Goal: Find specific page/section: Find specific page/section

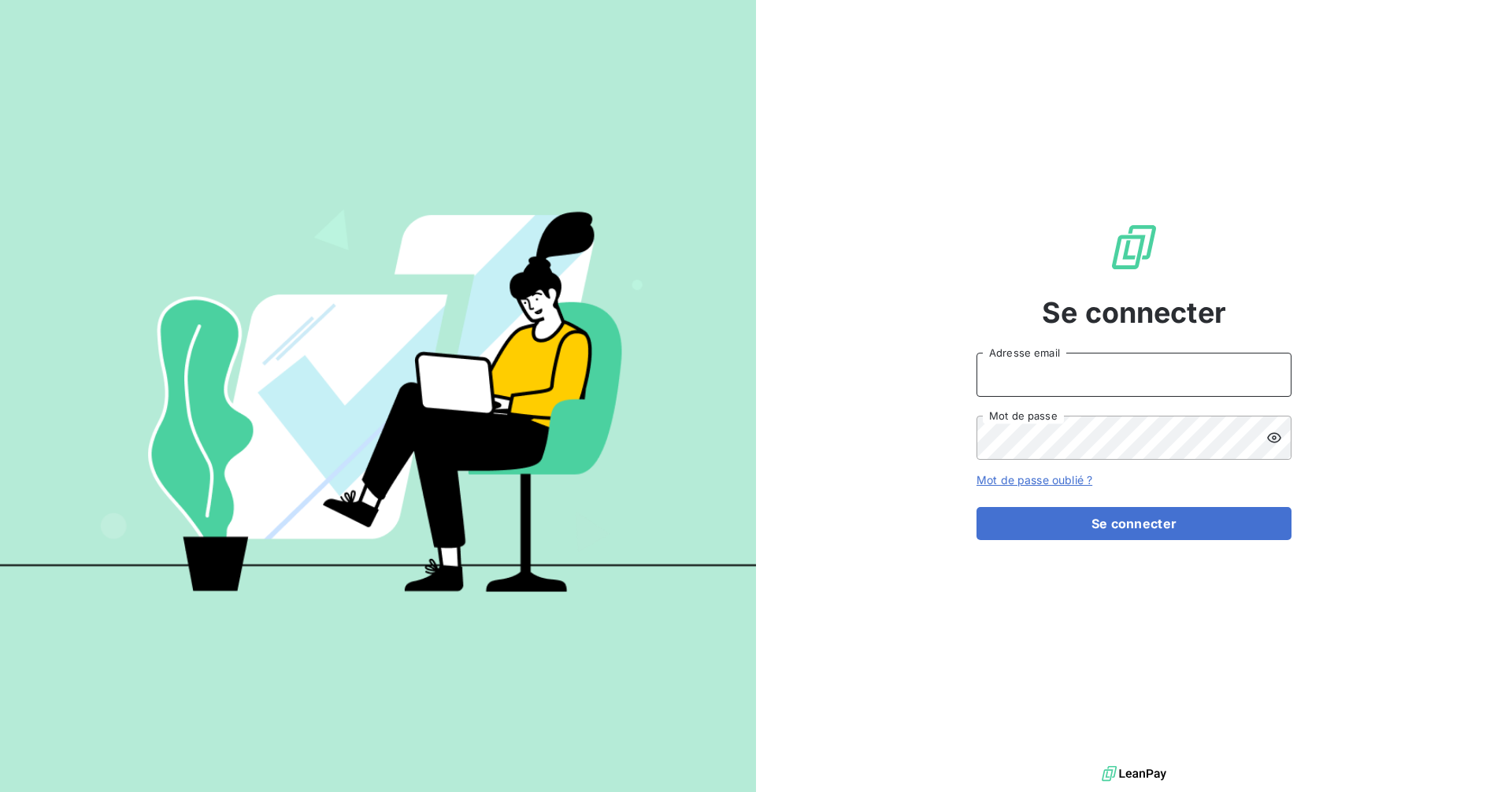
click at [1080, 381] on input "Adresse email" at bounding box center [1133, 375] width 315 height 44
click at [1175, 376] on input "Adresse email" at bounding box center [1133, 375] width 315 height 44
click at [0, 791] on com-1password-button at bounding box center [0, 792] width 0 height 0
type input "[EMAIL_ADDRESS][DOMAIN_NAME]"
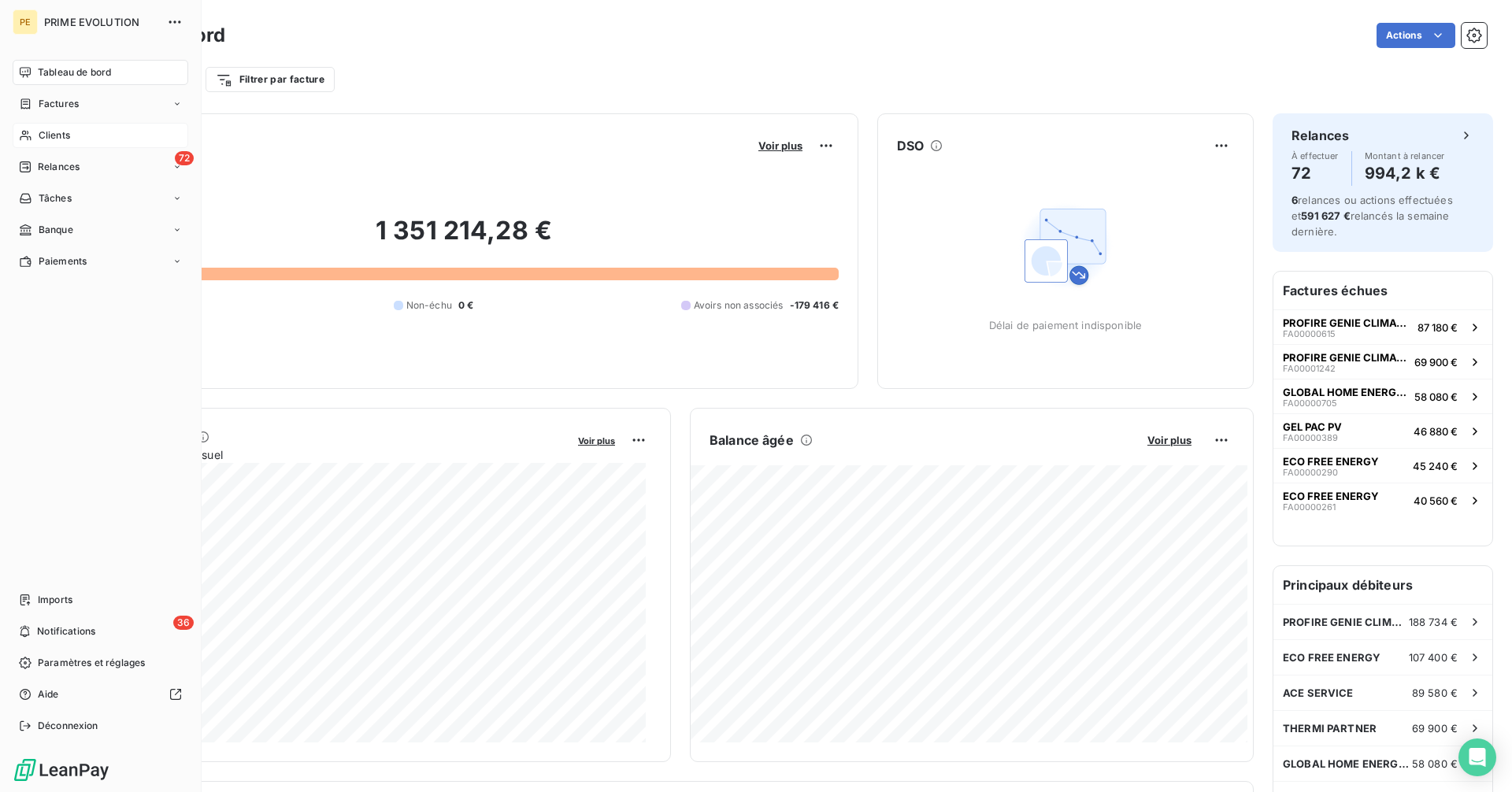
click at [40, 135] on span "Clients" at bounding box center [54, 135] width 31 height 14
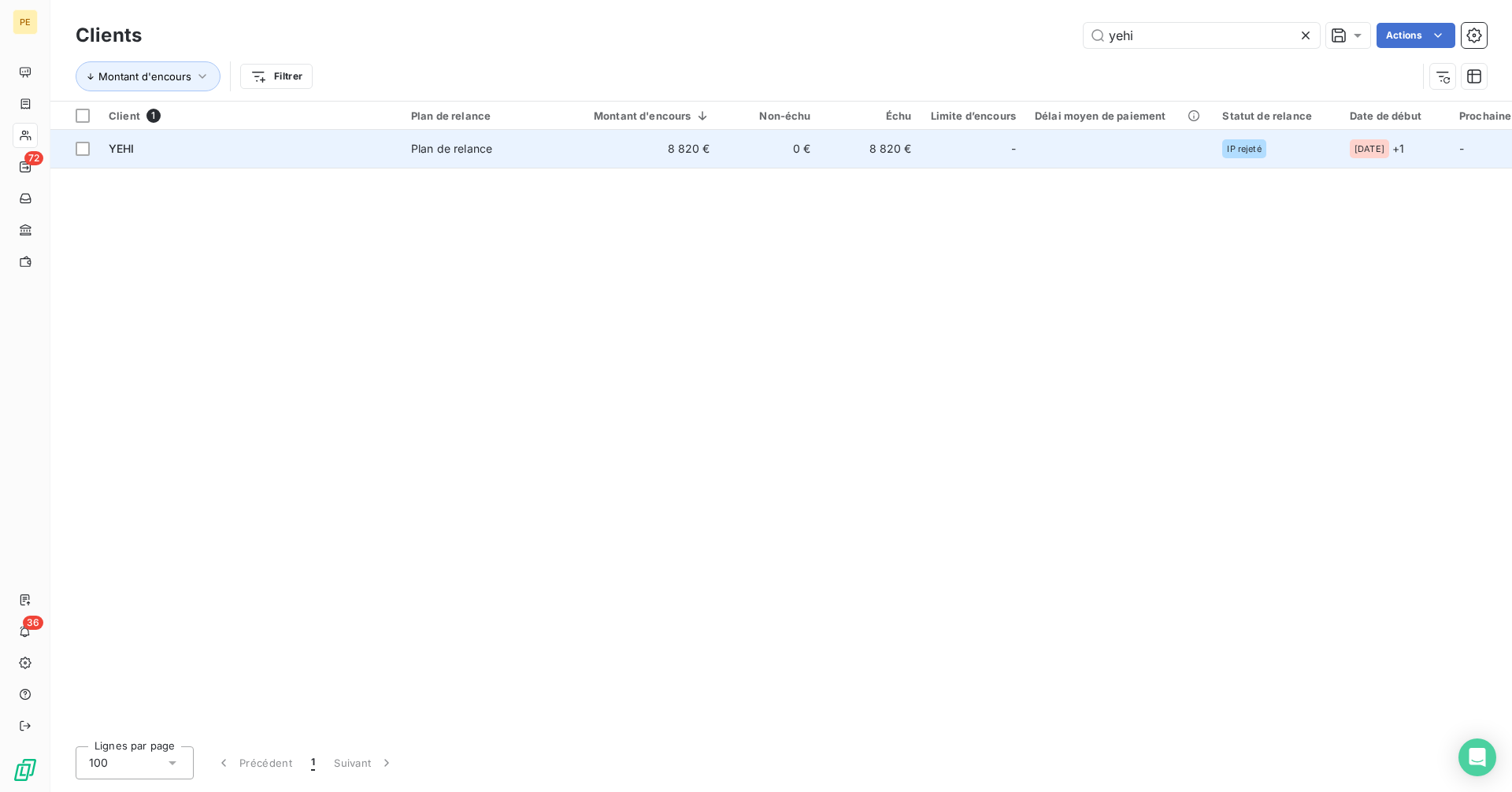
type input "yehi"
click at [989, 157] on div at bounding box center [992, 148] width 26 height 26
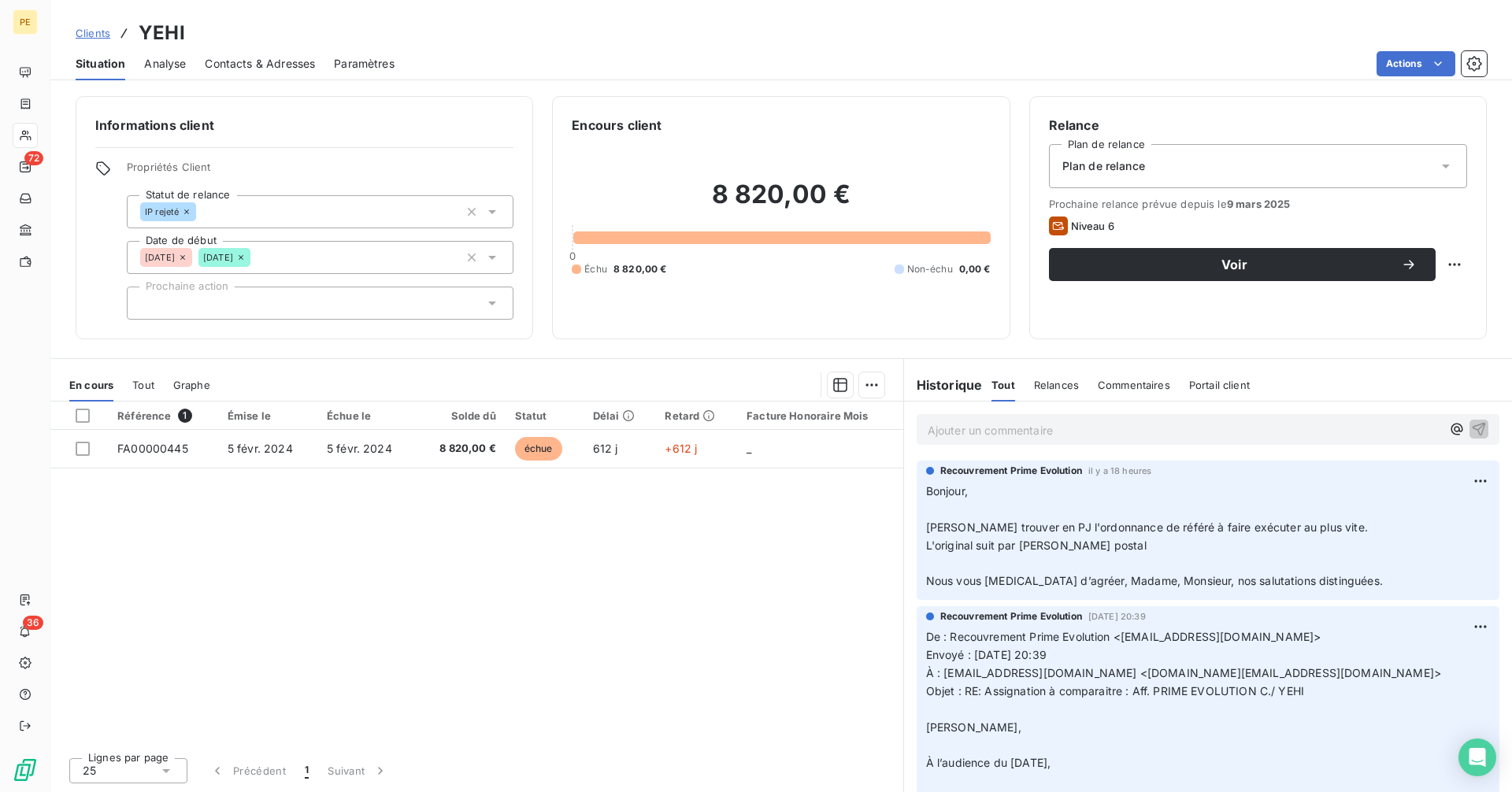
click at [1103, 432] on p "Ajouter un commentaire ﻿" at bounding box center [1184, 431] width 514 height 20
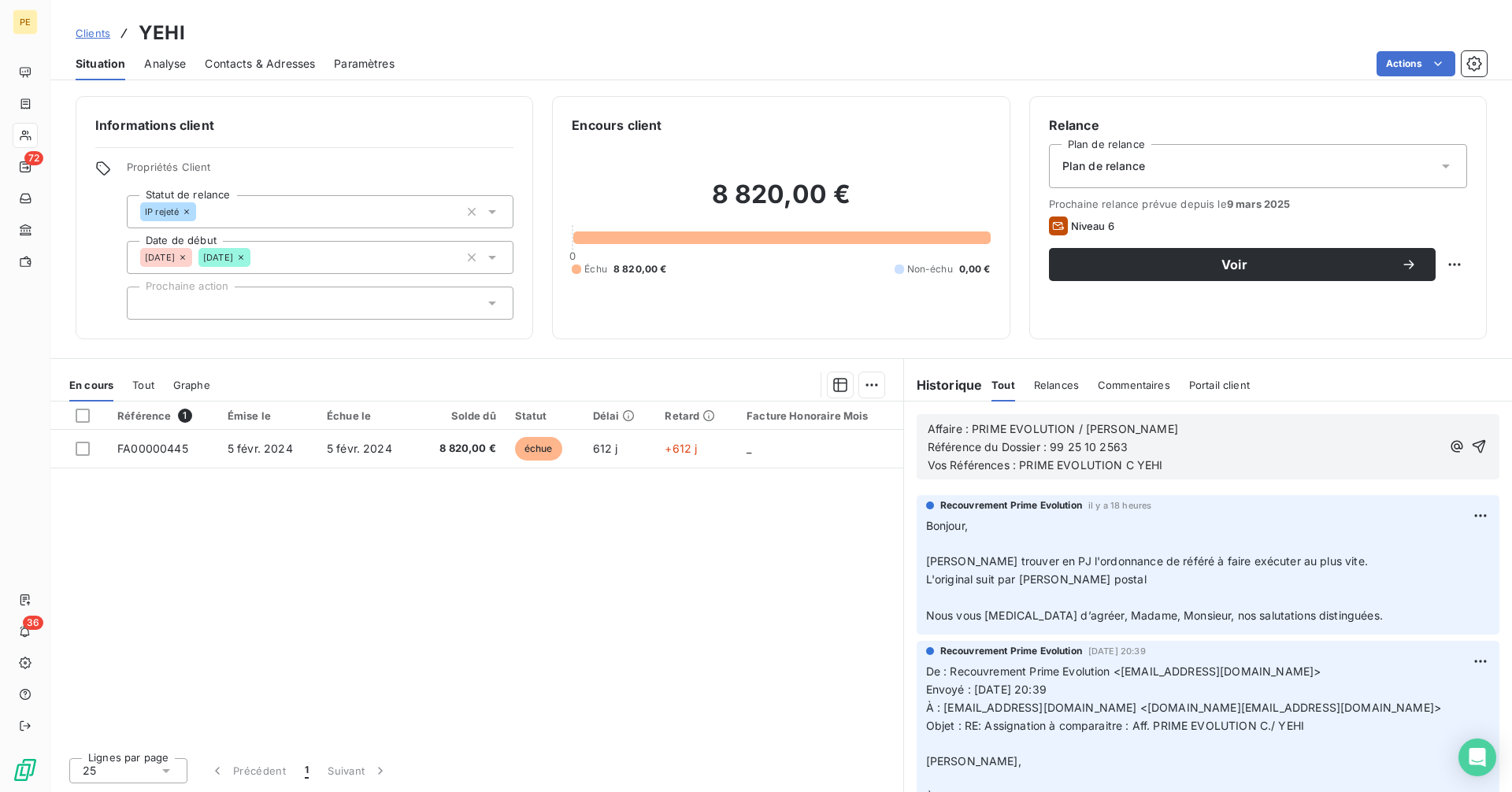
click at [930, 426] on span "Affaire : PRIME EVOLUTION / [PERSON_NAME]" at bounding box center [1053, 429] width 250 height 13
drag, startPoint x: 1171, startPoint y: 470, endPoint x: 896, endPoint y: 421, distance: 279.3
click at [896, 421] on div "En cours Tout Graphe Référence 1 Émise le Échue le Solde dû Statut Délai Retard…" at bounding box center [780, 575] width 1461 height 434
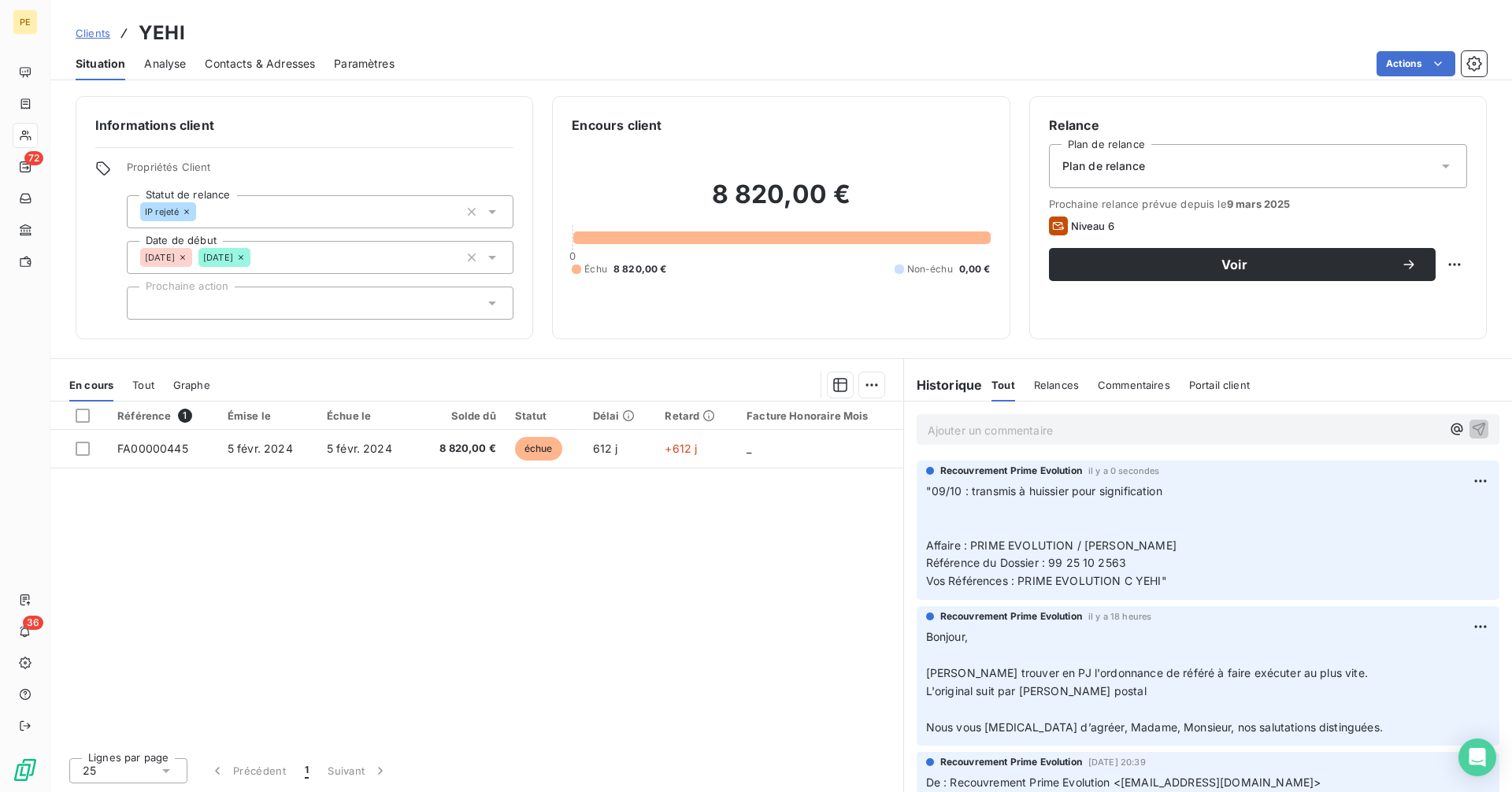
click at [90, 38] on span "Clients" at bounding box center [93, 33] width 35 height 12
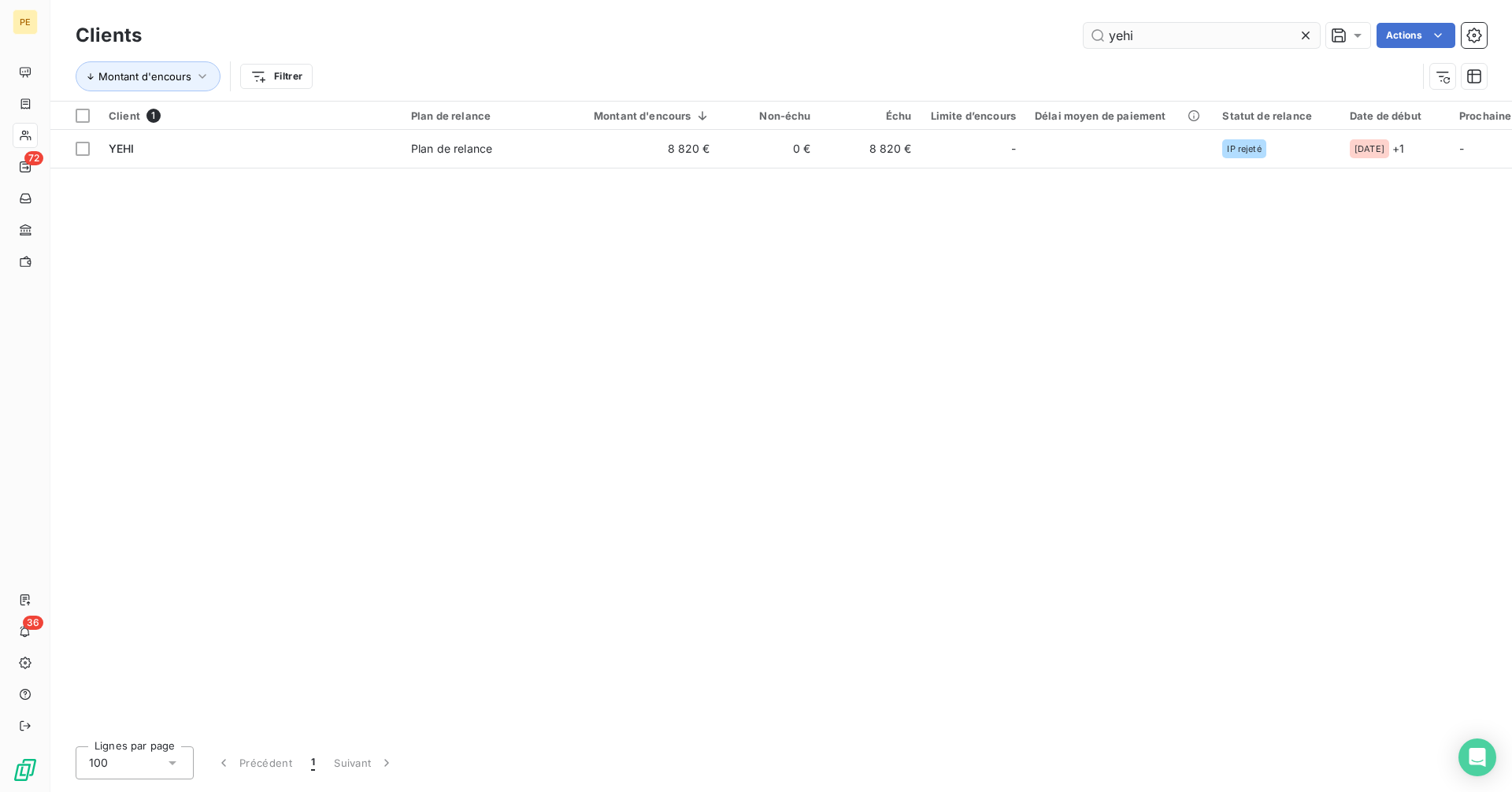
click at [1191, 38] on input "yehi" at bounding box center [1201, 35] width 236 height 26
click at [1191, 37] on input "yehi" at bounding box center [1201, 35] width 236 height 26
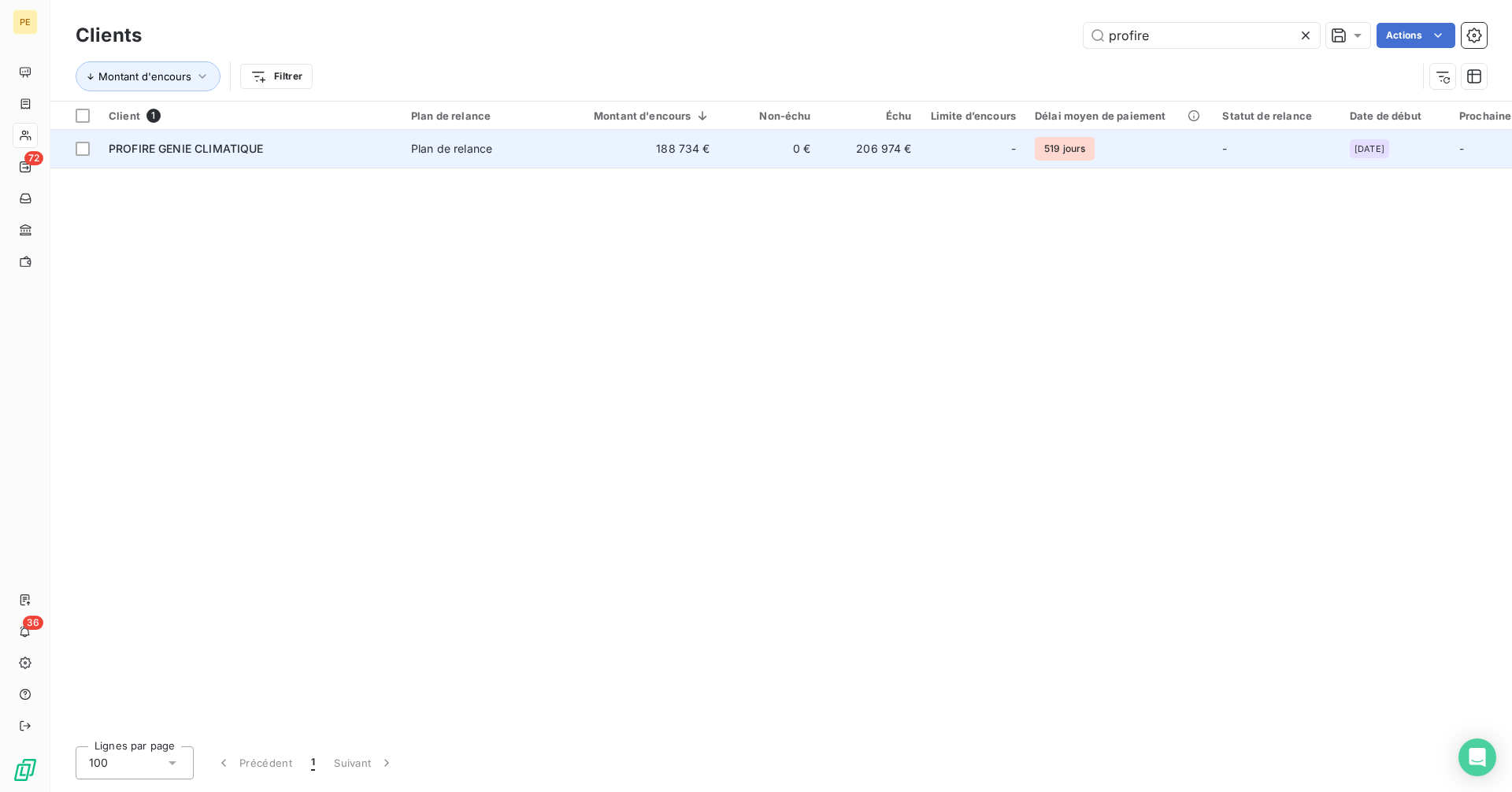
type input "profire"
click at [844, 147] on td "206 974 €" at bounding box center [871, 149] width 100 height 38
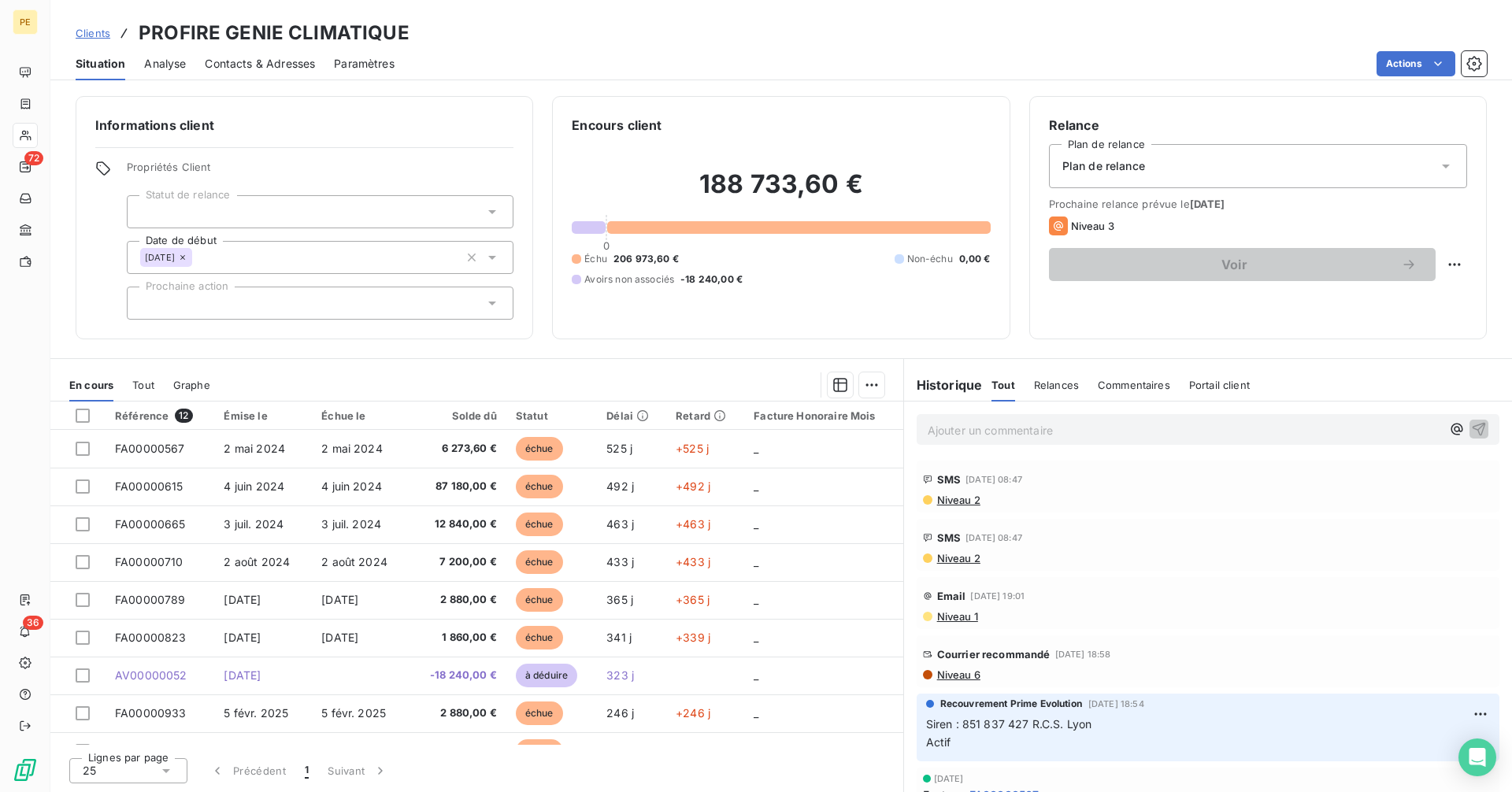
click at [967, 673] on span "Niveau 6" at bounding box center [957, 674] width 45 height 12
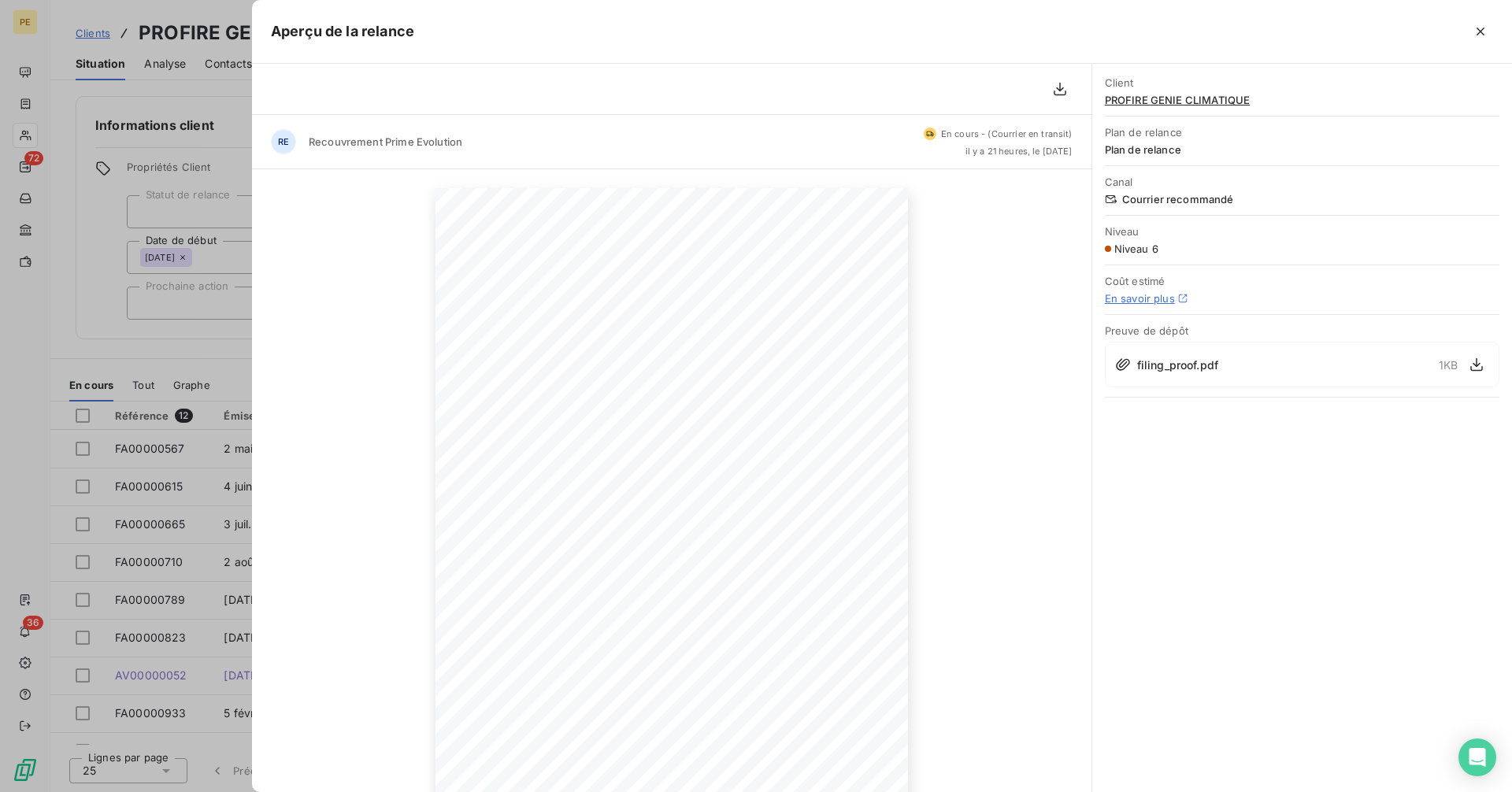
click at [198, 347] on div at bounding box center [756, 396] width 1512 height 792
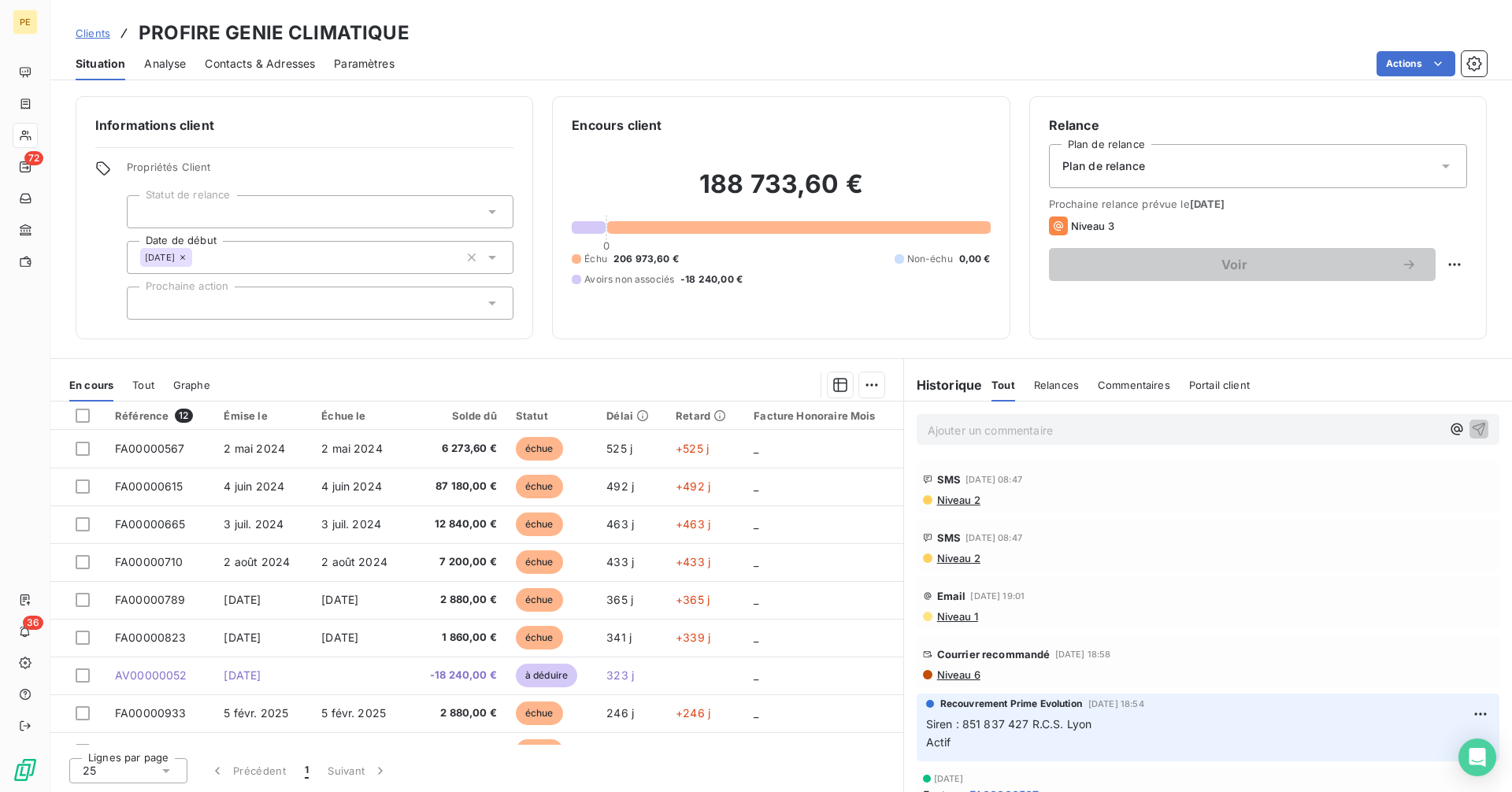
click at [94, 27] on span "Clients" at bounding box center [93, 33] width 35 height 12
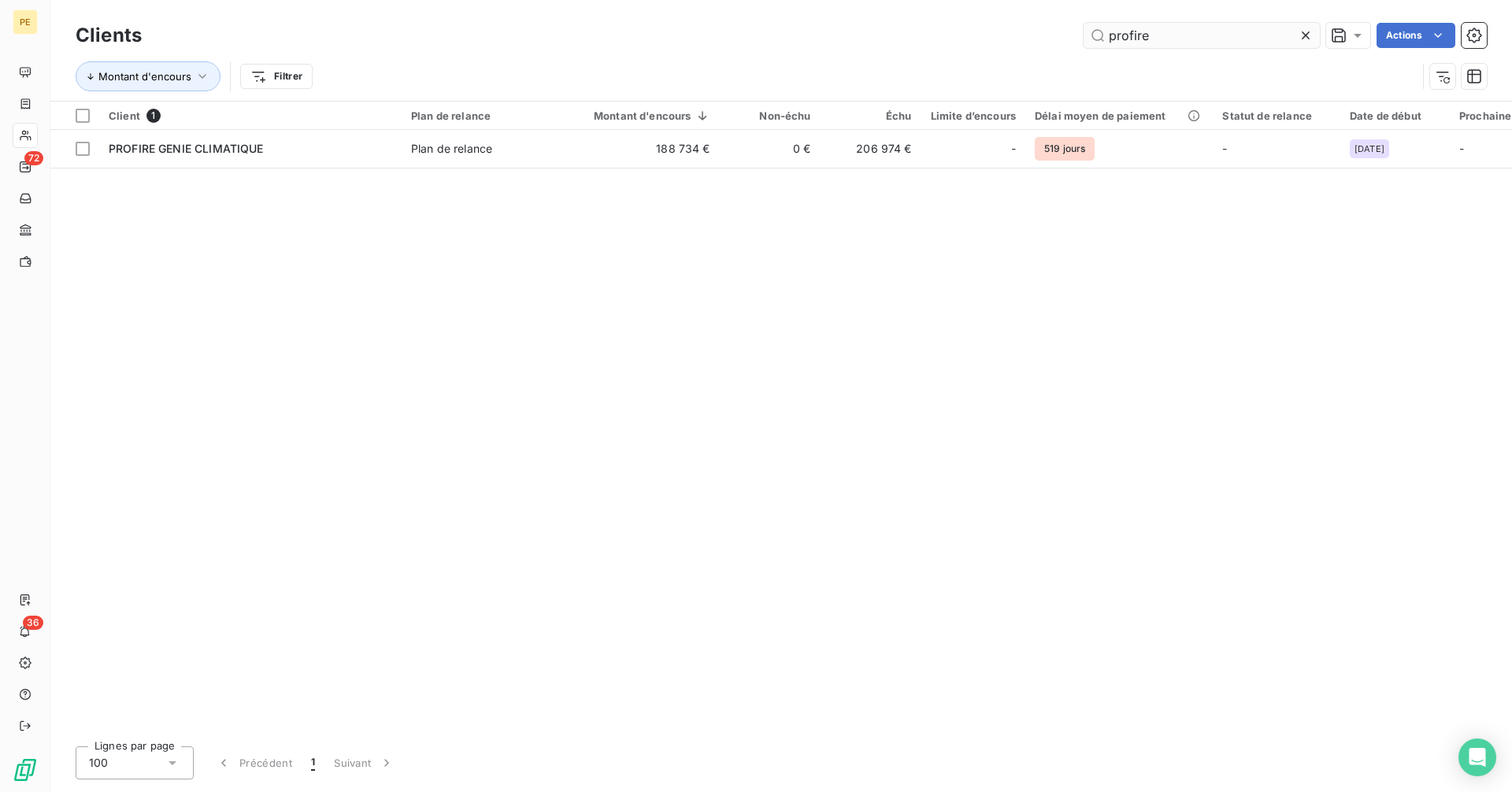
click at [1301, 34] on icon at bounding box center [1305, 35] width 16 height 16
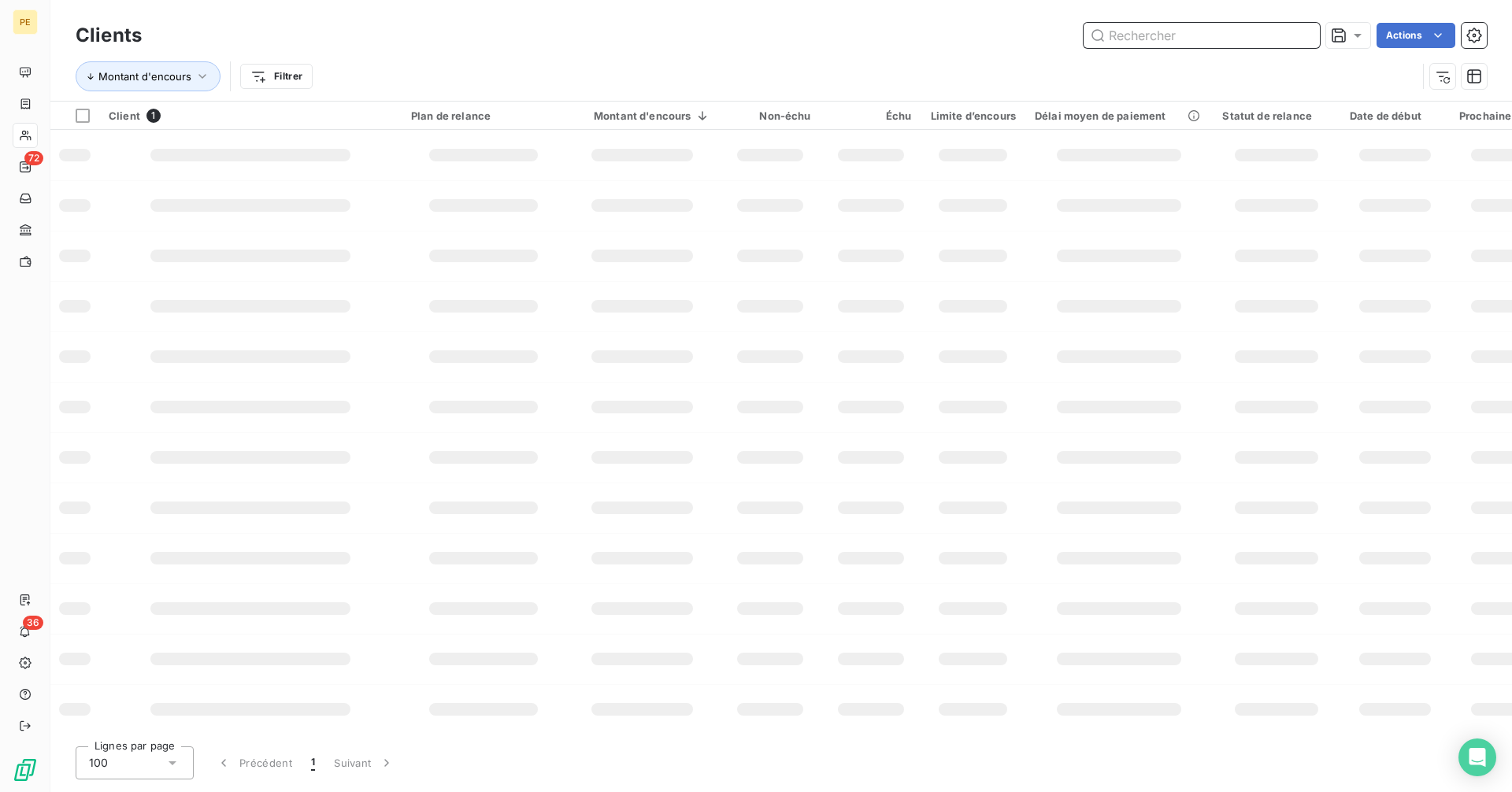
click at [1286, 35] on input "text" at bounding box center [1201, 35] width 236 height 26
click at [1285, 35] on input "text" at bounding box center [1201, 35] width 236 height 26
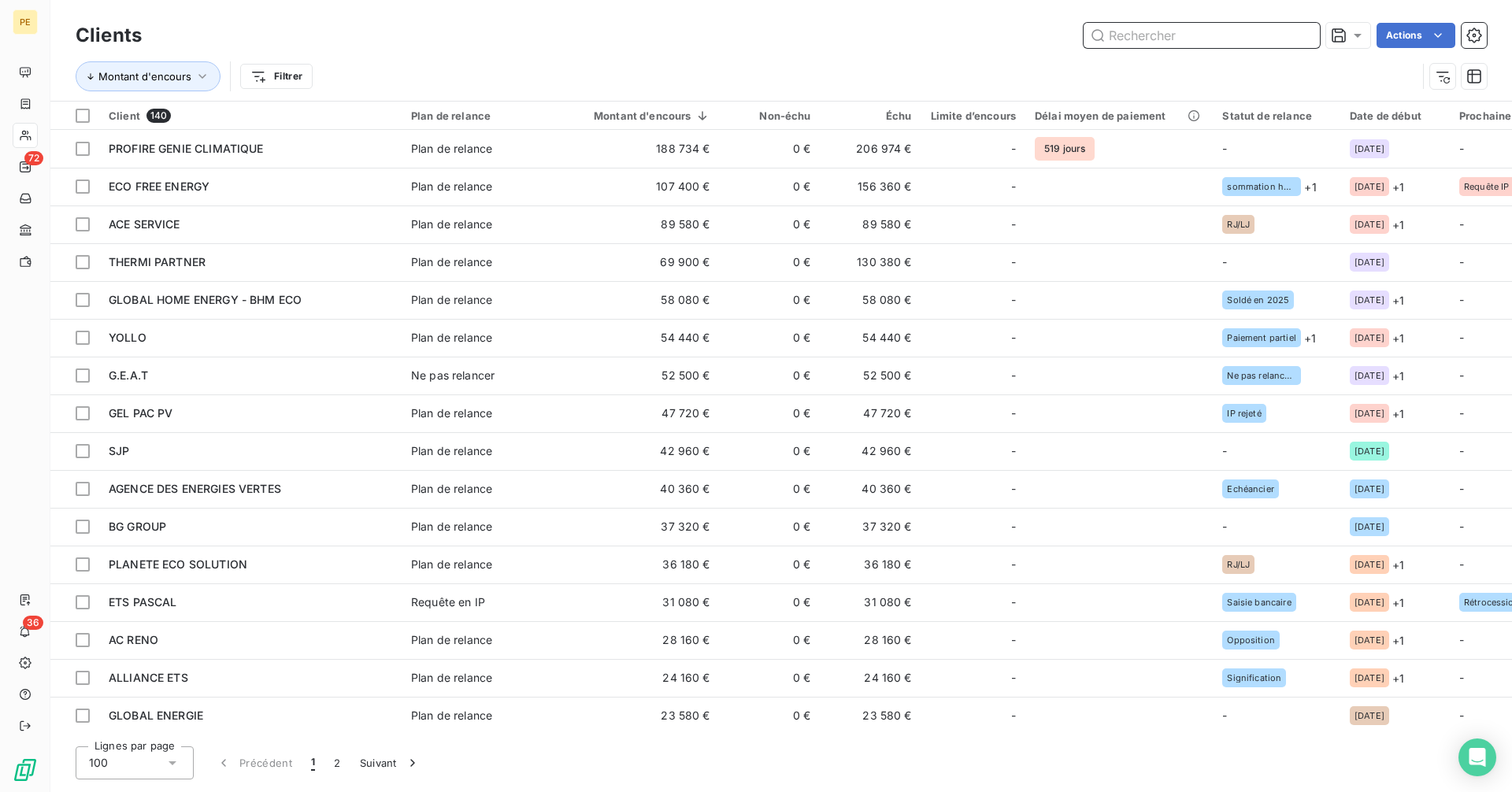
paste input "THERMI PARTNER"
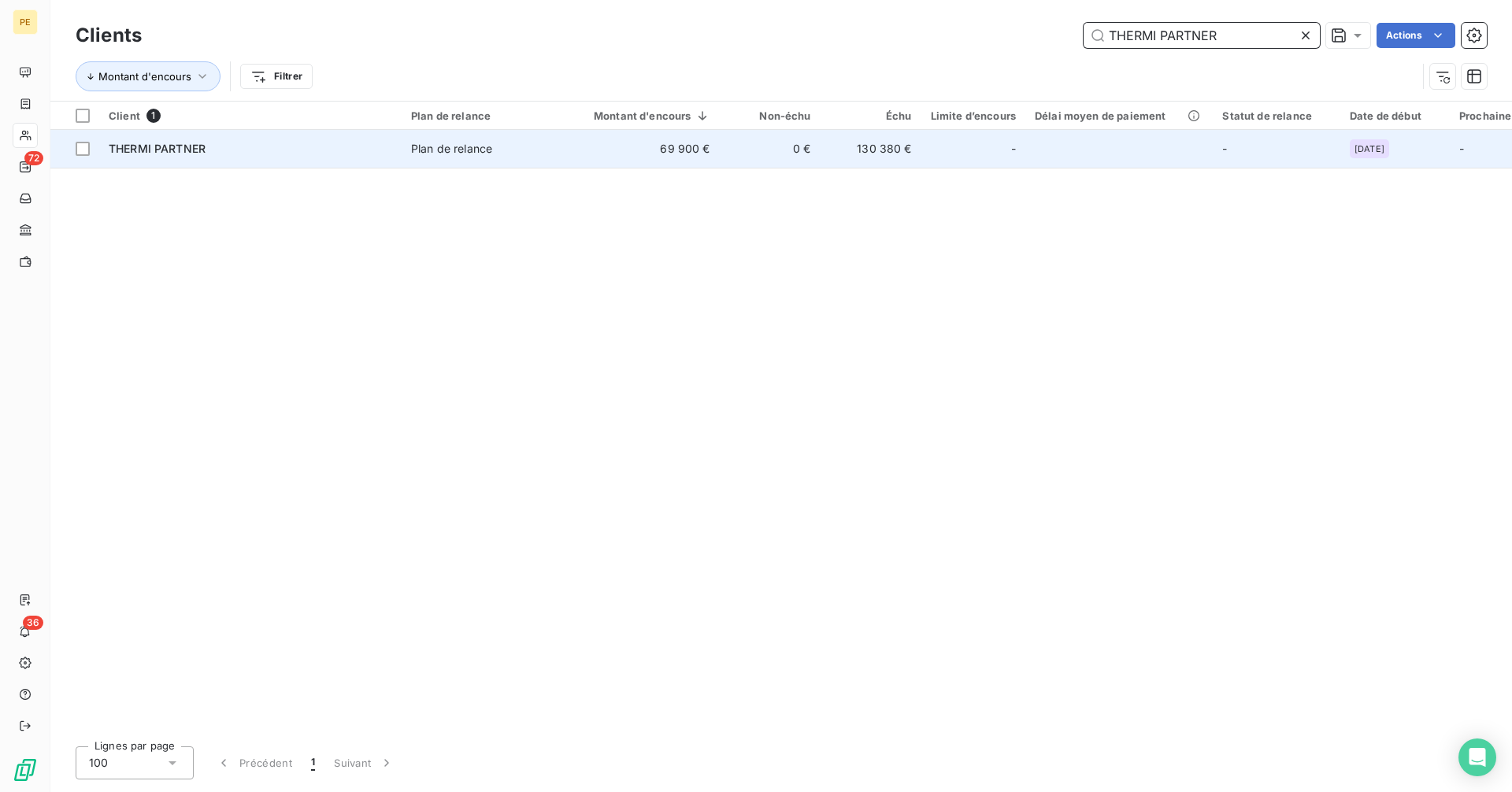
type input "THERMI PARTNER"
click at [703, 158] on td "69 900 €" at bounding box center [642, 149] width 154 height 38
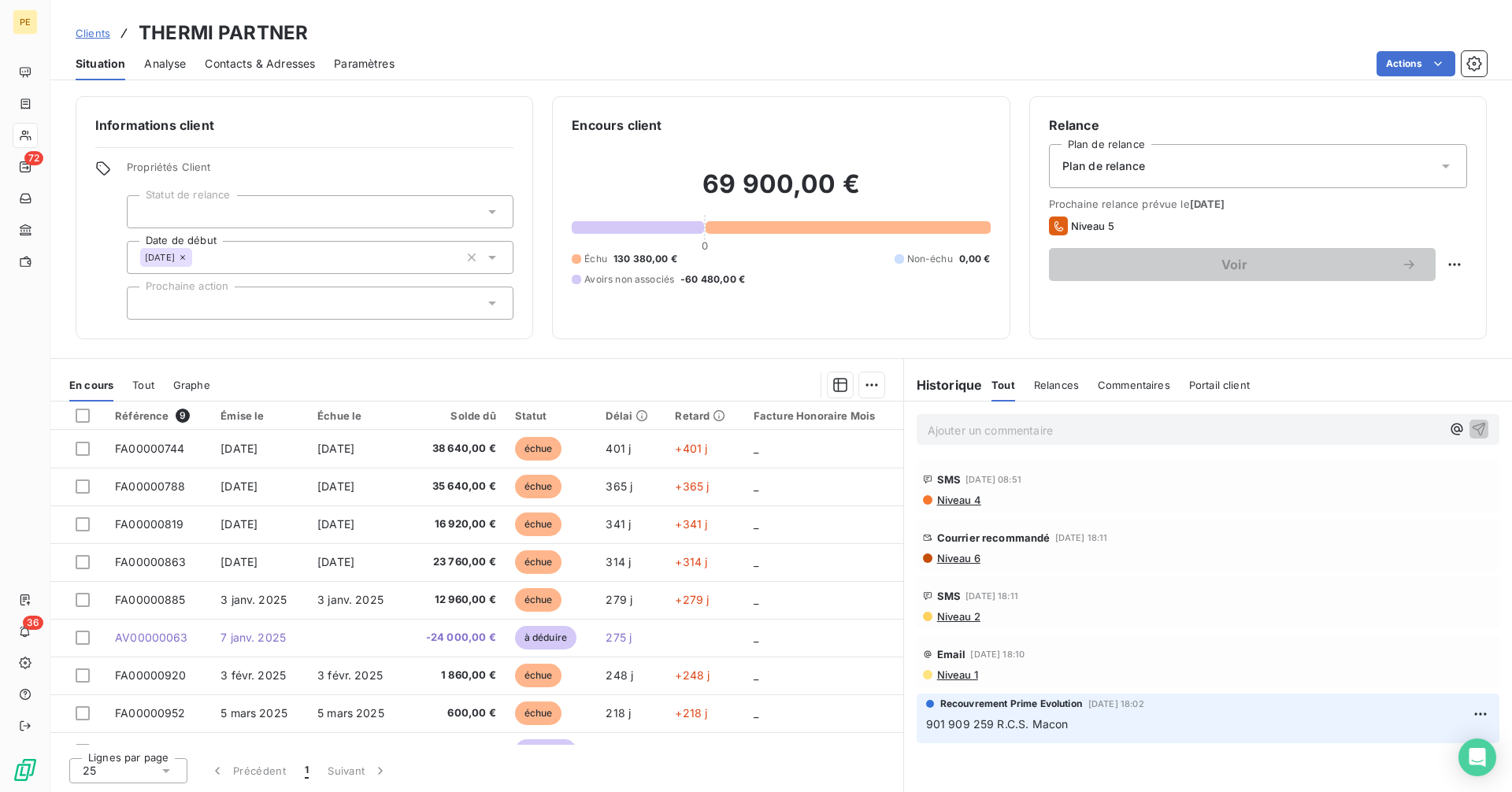
click at [970, 557] on span "Niveau 6" at bounding box center [957, 558] width 45 height 12
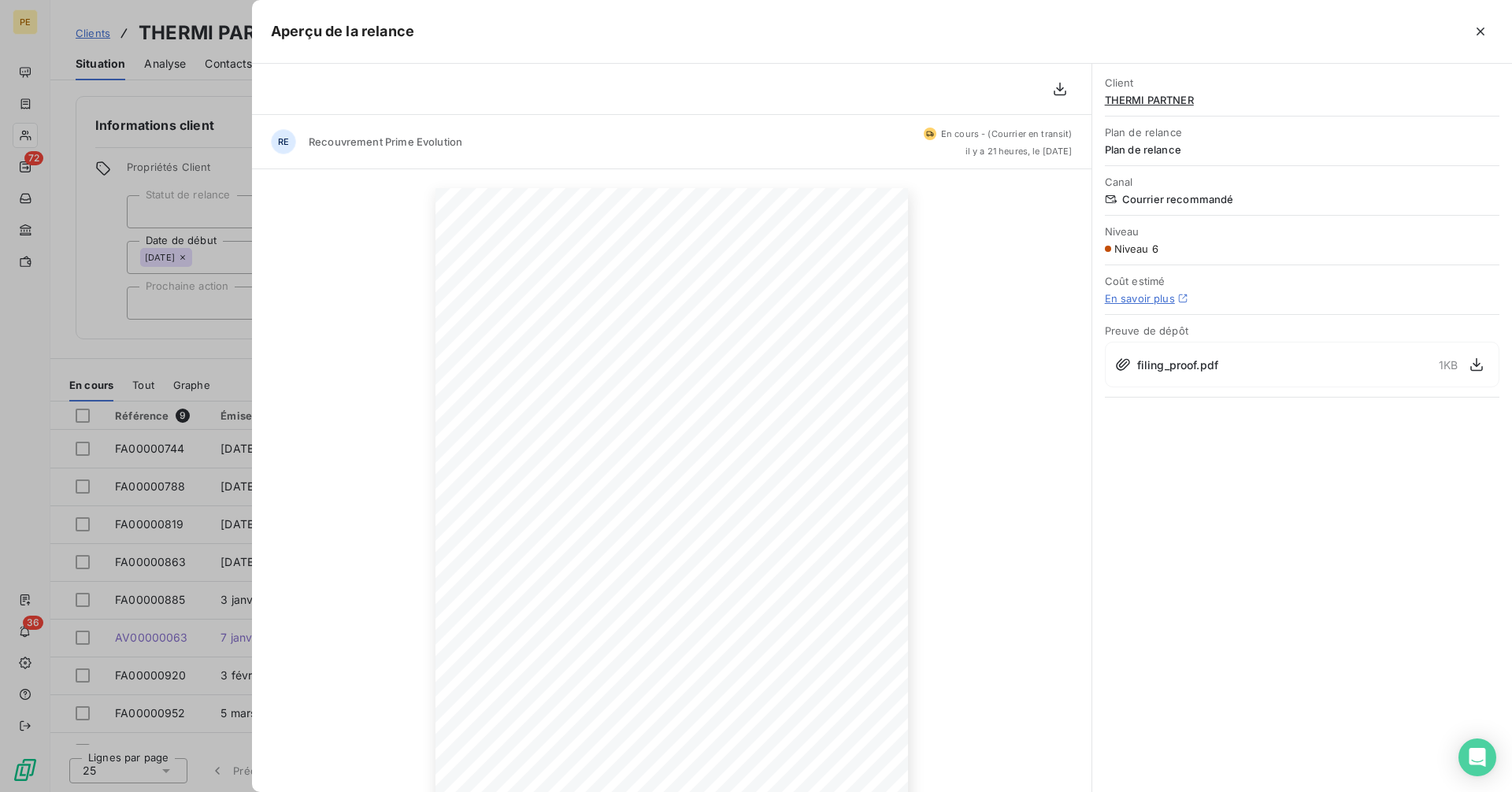
click at [200, 349] on div at bounding box center [756, 396] width 1512 height 792
